Goal: Navigation & Orientation: Find specific page/section

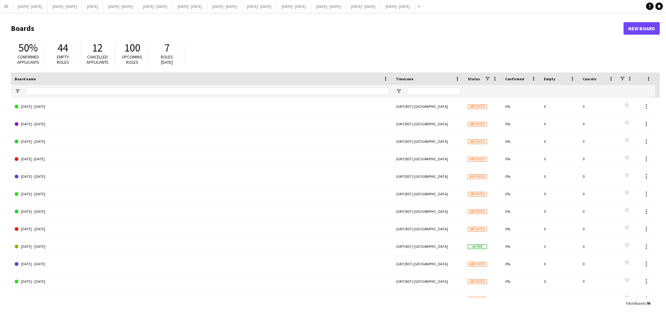
type input "***"
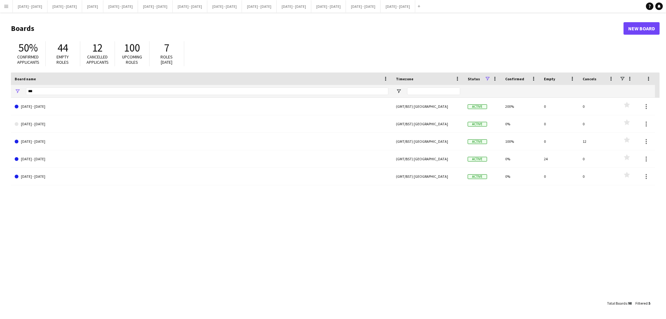
click at [5, 5] on app-icon "Menu" at bounding box center [6, 6] width 5 height 5
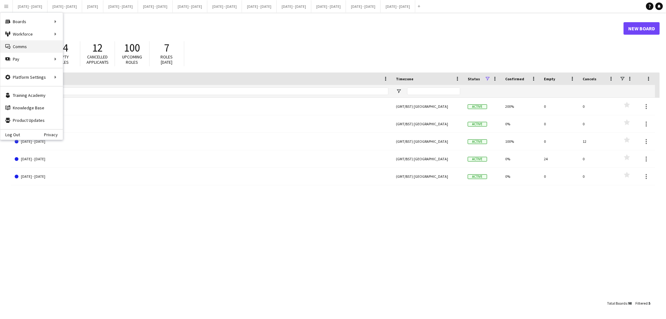
click at [24, 49] on link "Comms Comms" at bounding box center [31, 46] width 62 height 12
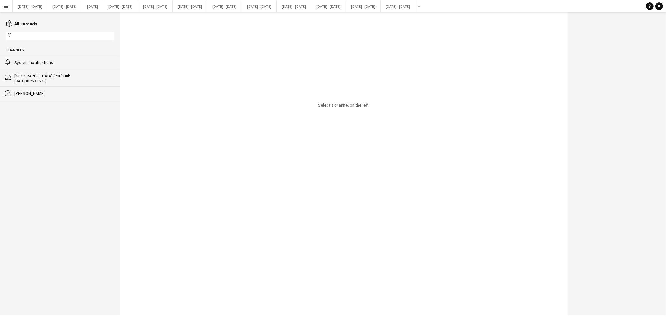
click at [36, 62] on div "System notifications" at bounding box center [63, 63] width 99 height 6
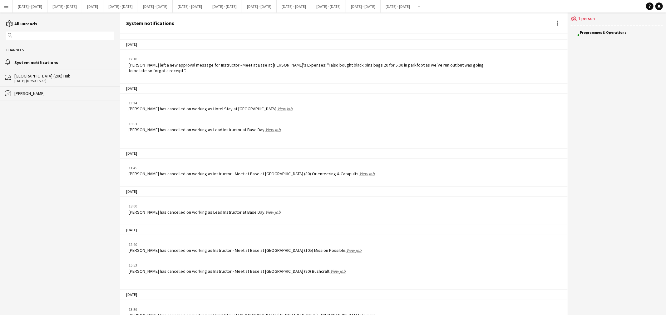
scroll to position [680, 0]
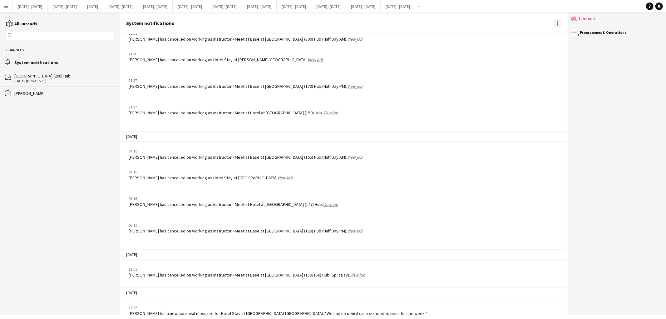
click at [558, 22] on div at bounding box center [557, 22] width 1 height 1
click at [558, 22] on div at bounding box center [333, 159] width 666 height 319
click at [658, 7] on icon "Notifications" at bounding box center [660, 6] width 4 height 4
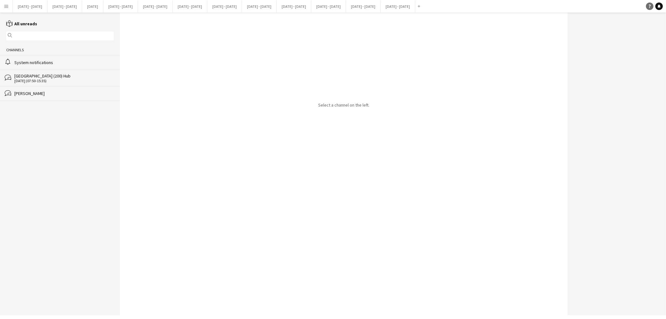
click at [651, 5] on icon "Help" at bounding box center [650, 6] width 4 height 4
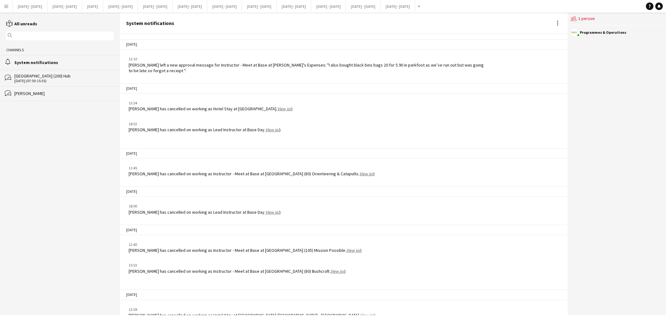
scroll to position [680, 0]
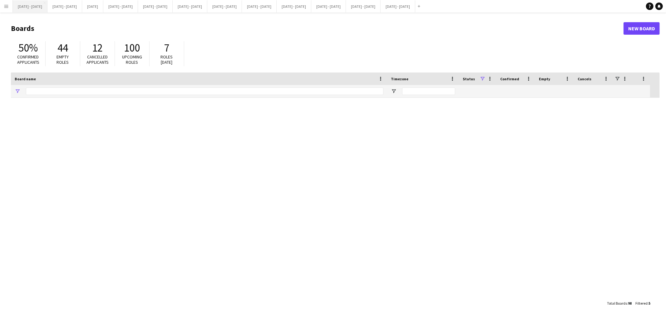
type input "***"
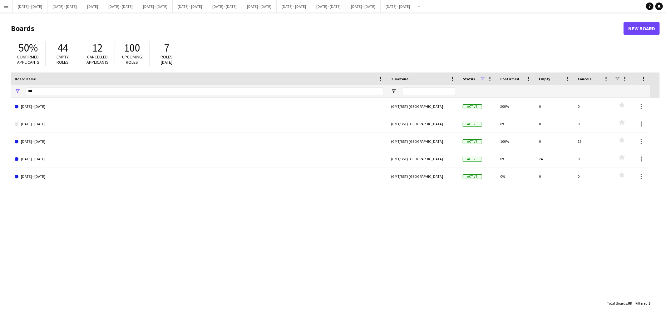
click at [4, 8] on app-icon "Menu" at bounding box center [6, 6] width 5 height 5
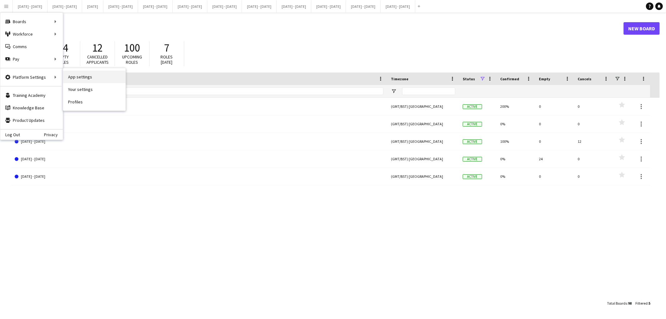
click at [76, 76] on link "App settings" at bounding box center [94, 77] width 62 height 12
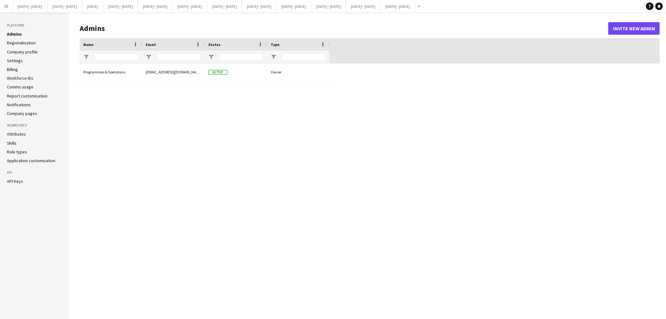
type input "**********"
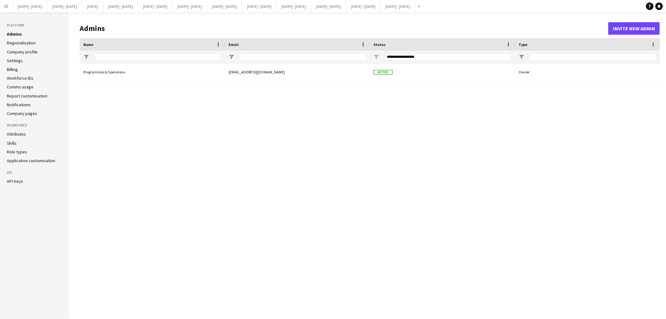
click at [26, 86] on link "Comms usage" at bounding box center [20, 87] width 27 height 6
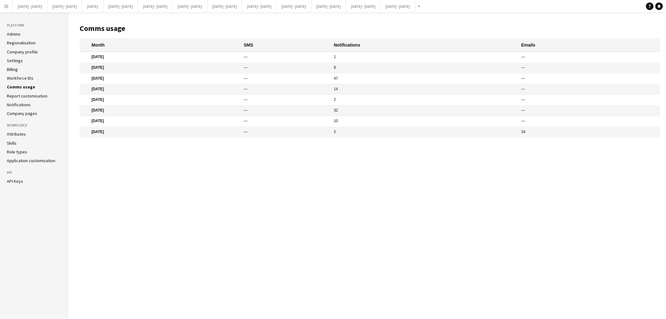
click at [33, 97] on link "Report customisation" at bounding box center [27, 96] width 41 height 6
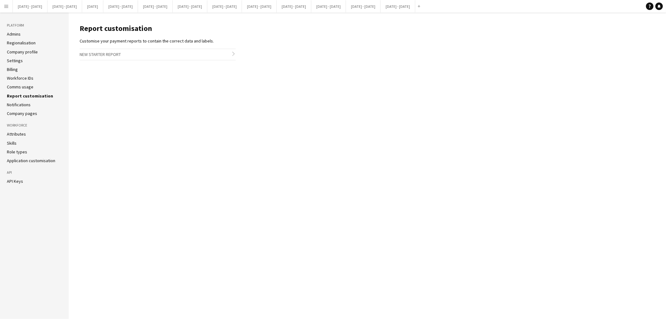
click at [23, 104] on link "Notifications" at bounding box center [19, 105] width 24 height 6
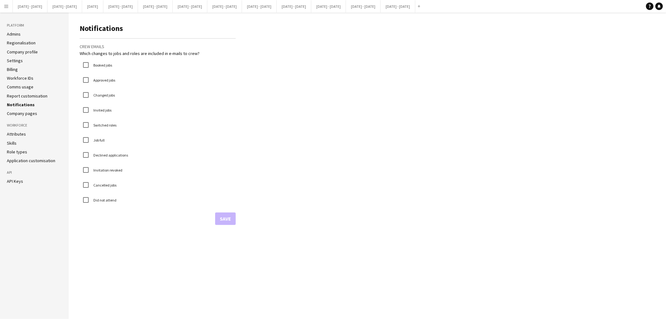
click at [6, 6] on app-icon "Menu" at bounding box center [6, 6] width 5 height 5
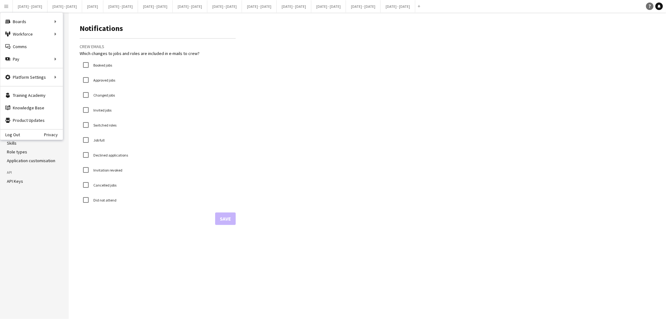
click at [649, 5] on icon "Help" at bounding box center [650, 6] width 4 height 4
